Goal: Communication & Community: Answer question/provide support

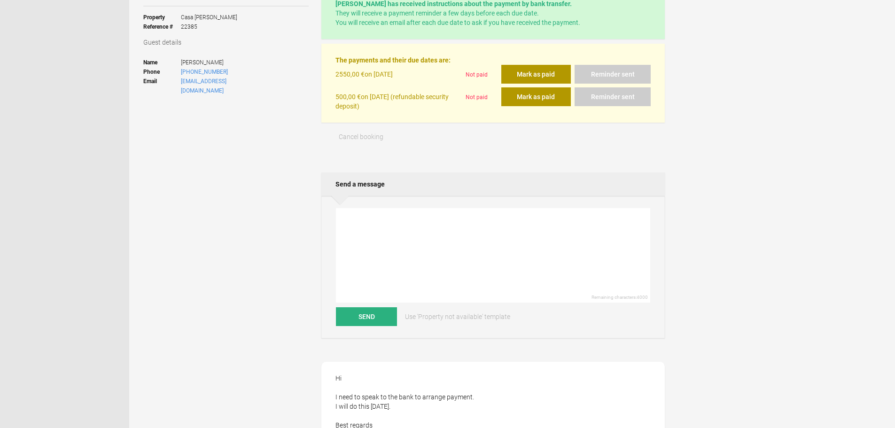
scroll to position [188, 0]
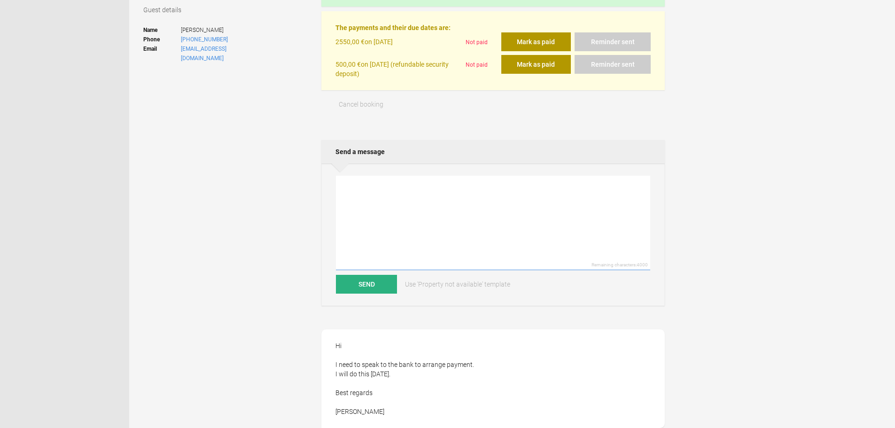
click at [397, 235] on textarea at bounding box center [493, 223] width 314 height 94
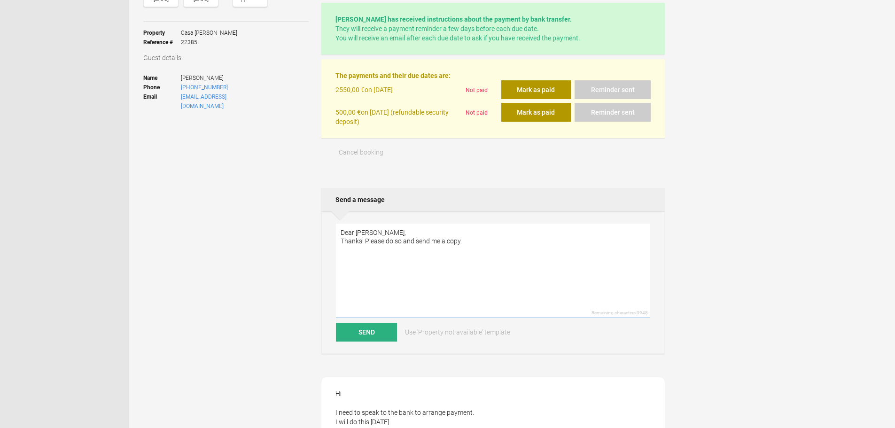
scroll to position [141, 0]
type textarea "Dear [PERSON_NAME], Thanks! Please do so and send me a copy."
click at [372, 330] on button "Send" at bounding box center [366, 331] width 61 height 19
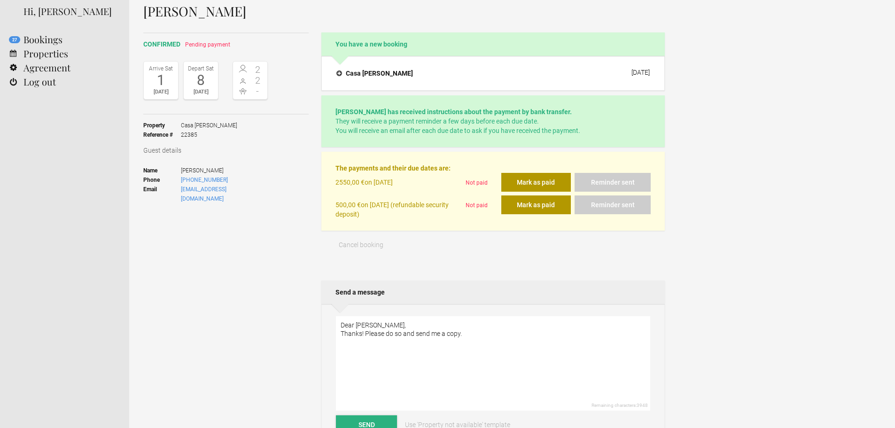
scroll to position [47, 0]
drag, startPoint x: 269, startPoint y: 184, endPoint x: 255, endPoint y: 193, distance: 16.0
click at [255, 193] on div "Guest details Name [PERSON_NAME] Phone [PHONE_NUMBER] Email [EMAIL_ADDRESS][DOM…" at bounding box center [225, 178] width 165 height 64
click at [201, 218] on div "confirmed Pending payment Arrive [DATE] Depart [DATE] 2 2 - Toggle booking deta…" at bounding box center [225, 145] width 165 height 224
drag, startPoint x: 266, startPoint y: 191, endPoint x: 177, endPoint y: 193, distance: 89.3
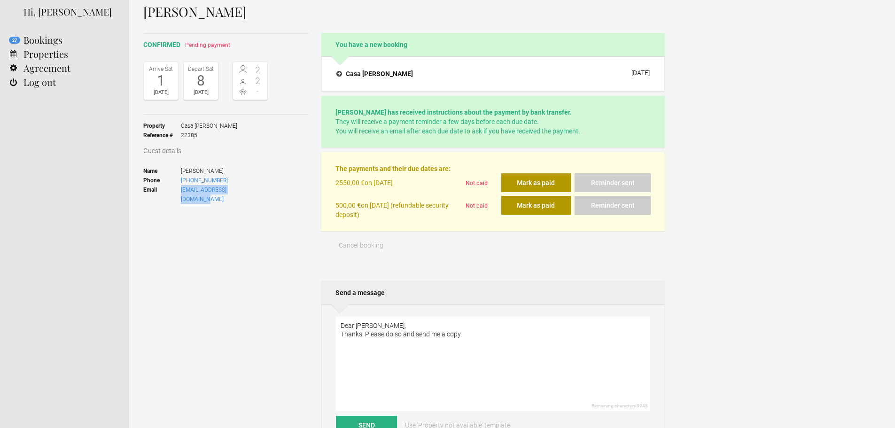
click at [177, 193] on ul "Name [PERSON_NAME] Phone [PHONE_NUMBER] Email [EMAIL_ADDRESS][DOMAIN_NAME]" at bounding box center [205, 185] width 125 height 50
copy li "[EMAIL_ADDRESS][DOMAIN_NAME]"
